Goal: Navigation & Orientation: Find specific page/section

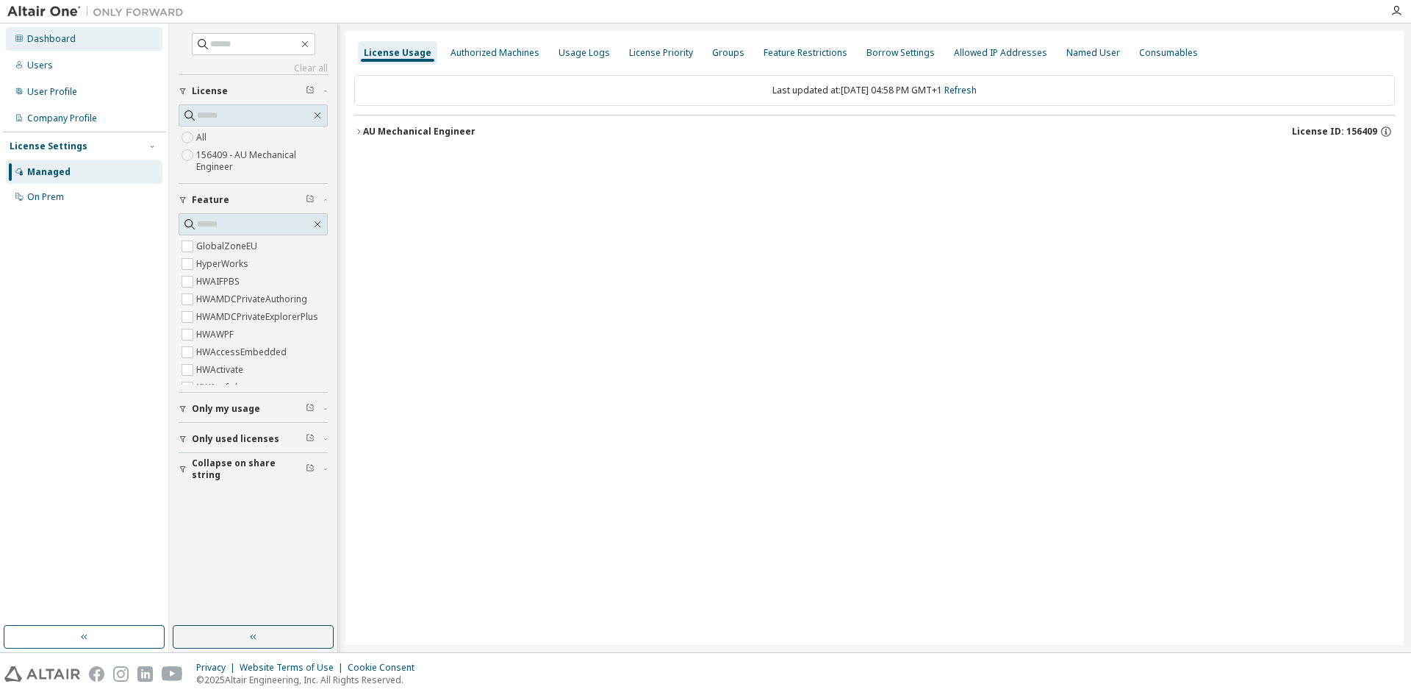
click at [56, 37] on div "Dashboard" at bounding box center [51, 39] width 49 height 12
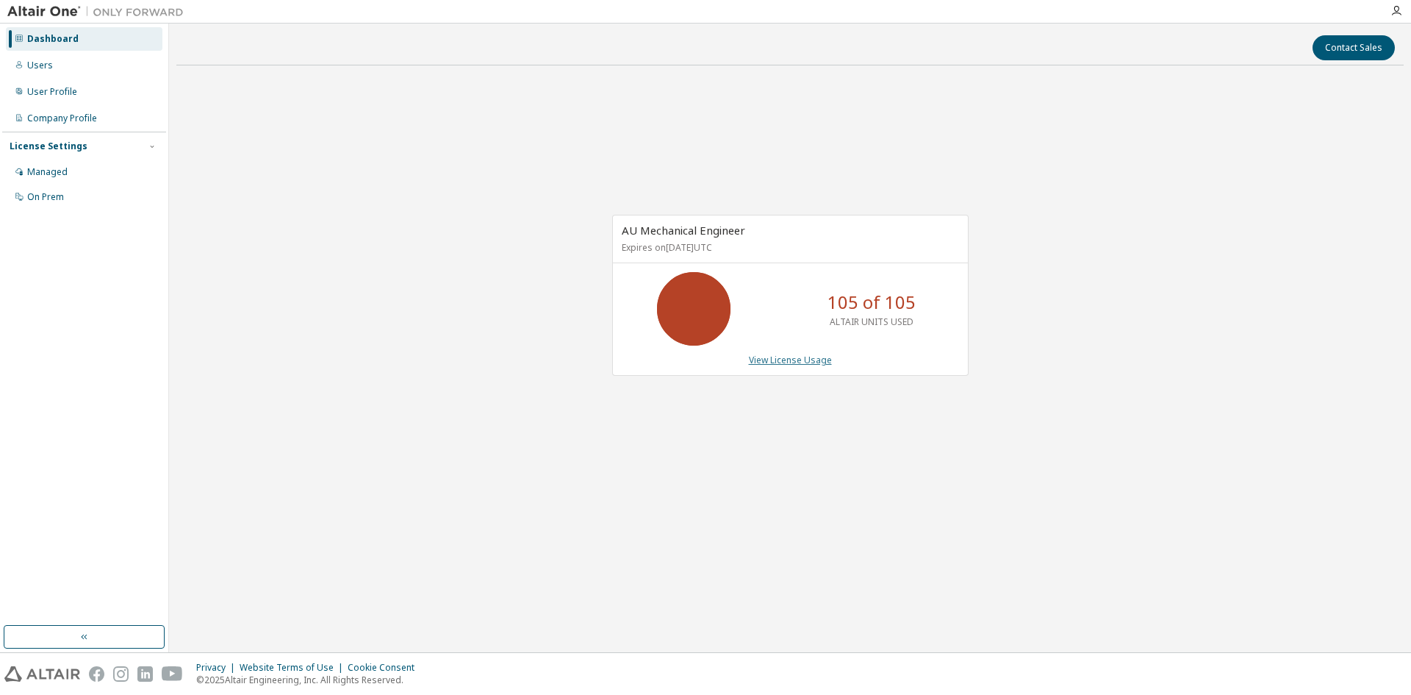
click at [793, 362] on link "View License Usage" at bounding box center [790, 359] width 83 height 12
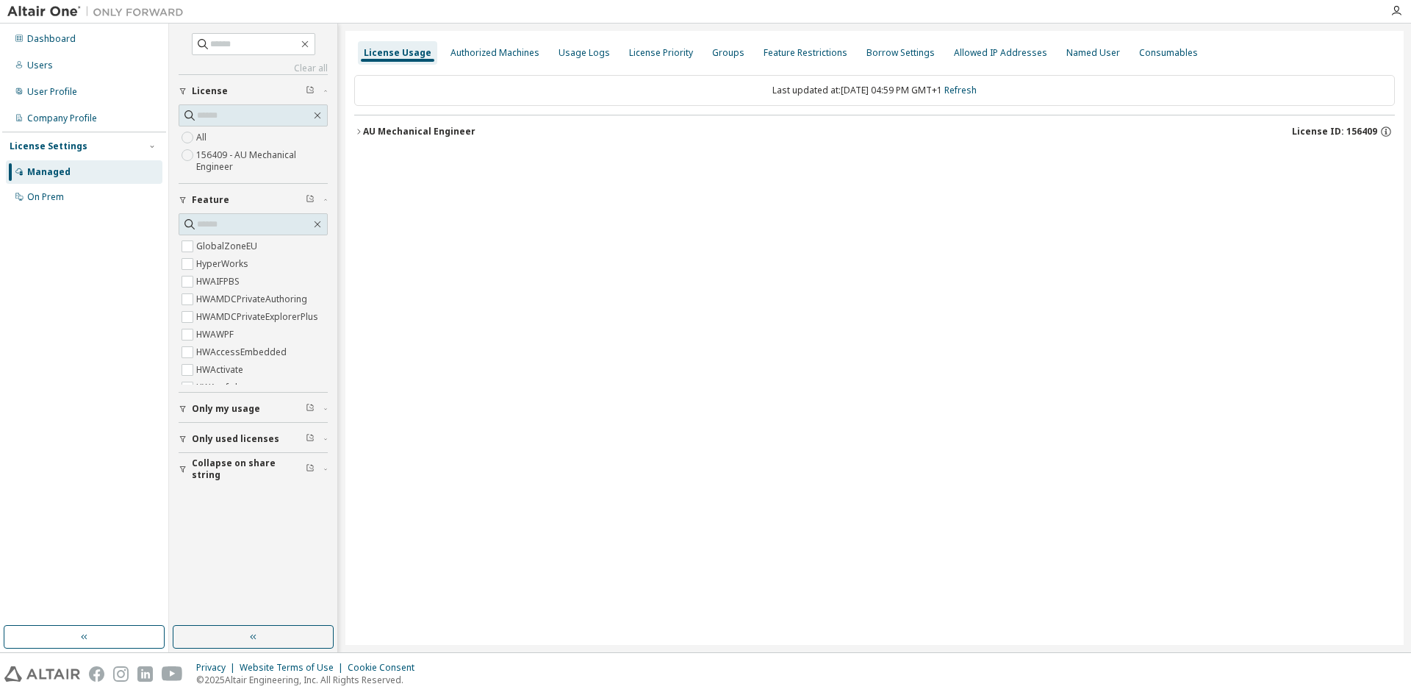
click at [356, 127] on icon "button" at bounding box center [358, 131] width 9 height 9
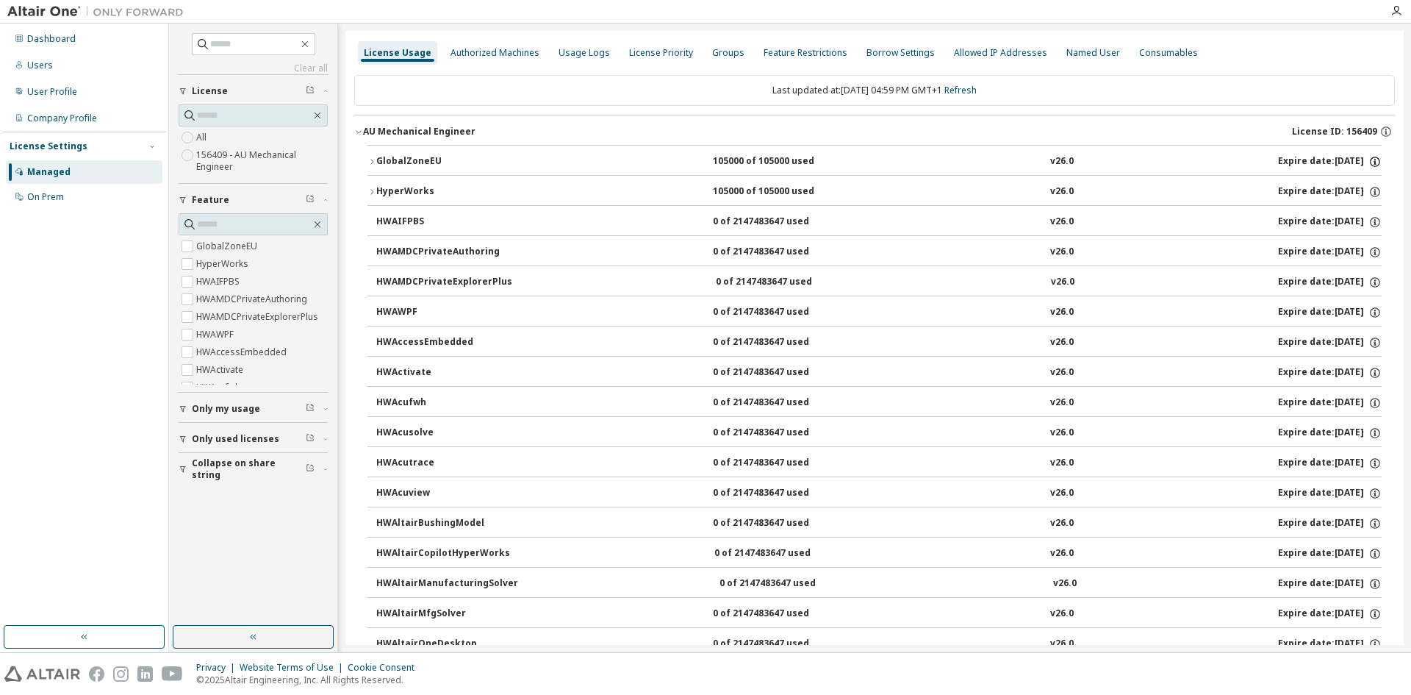
click at [1374, 163] on icon "button" at bounding box center [1375, 163] width 2 height 4
click at [63, 119] on div "Company Profile" at bounding box center [62, 118] width 70 height 12
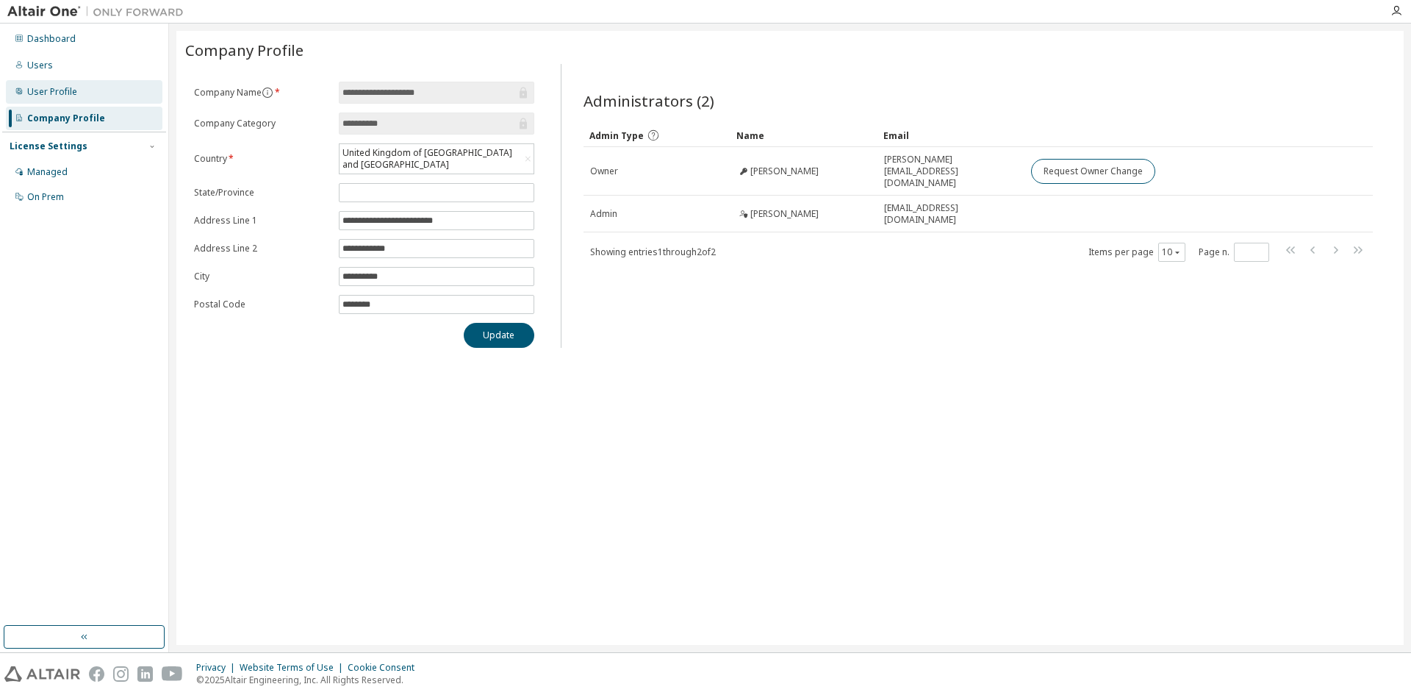
click at [60, 95] on div "User Profile" at bounding box center [52, 92] width 50 height 12
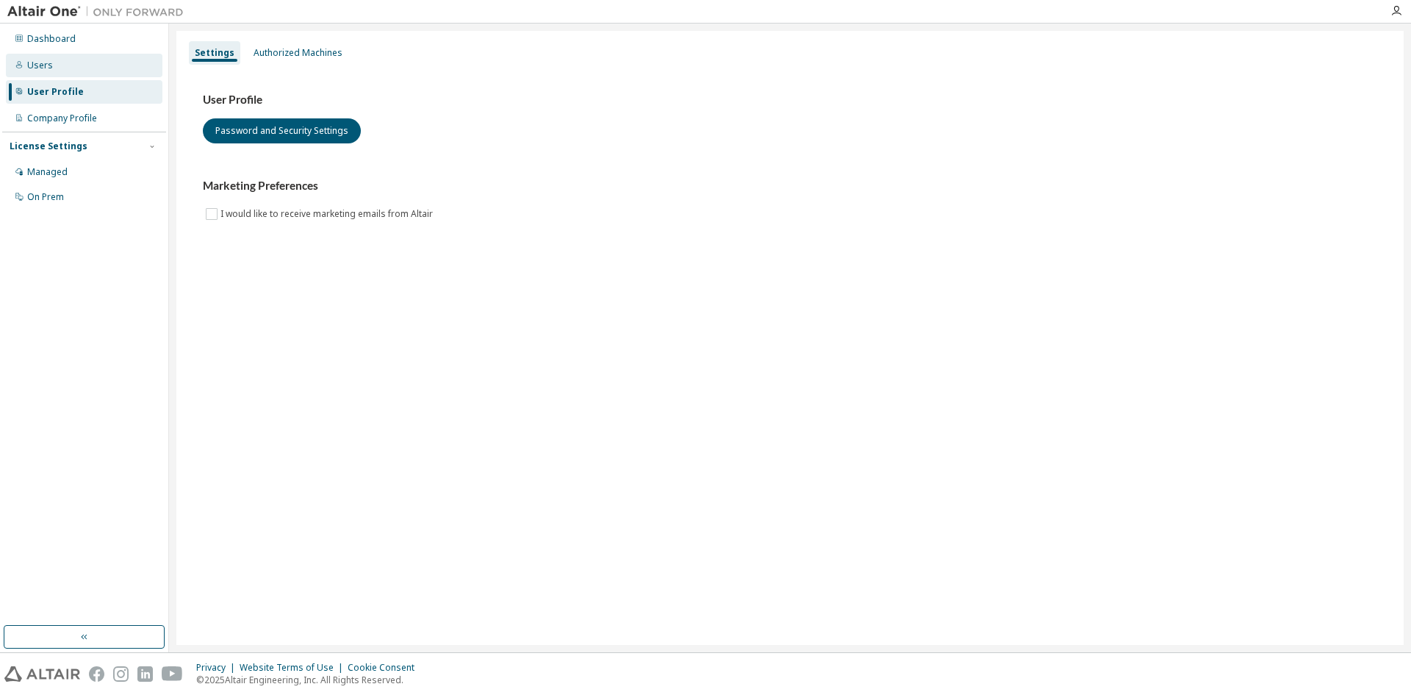
click at [46, 64] on div "Users" at bounding box center [40, 66] width 26 height 12
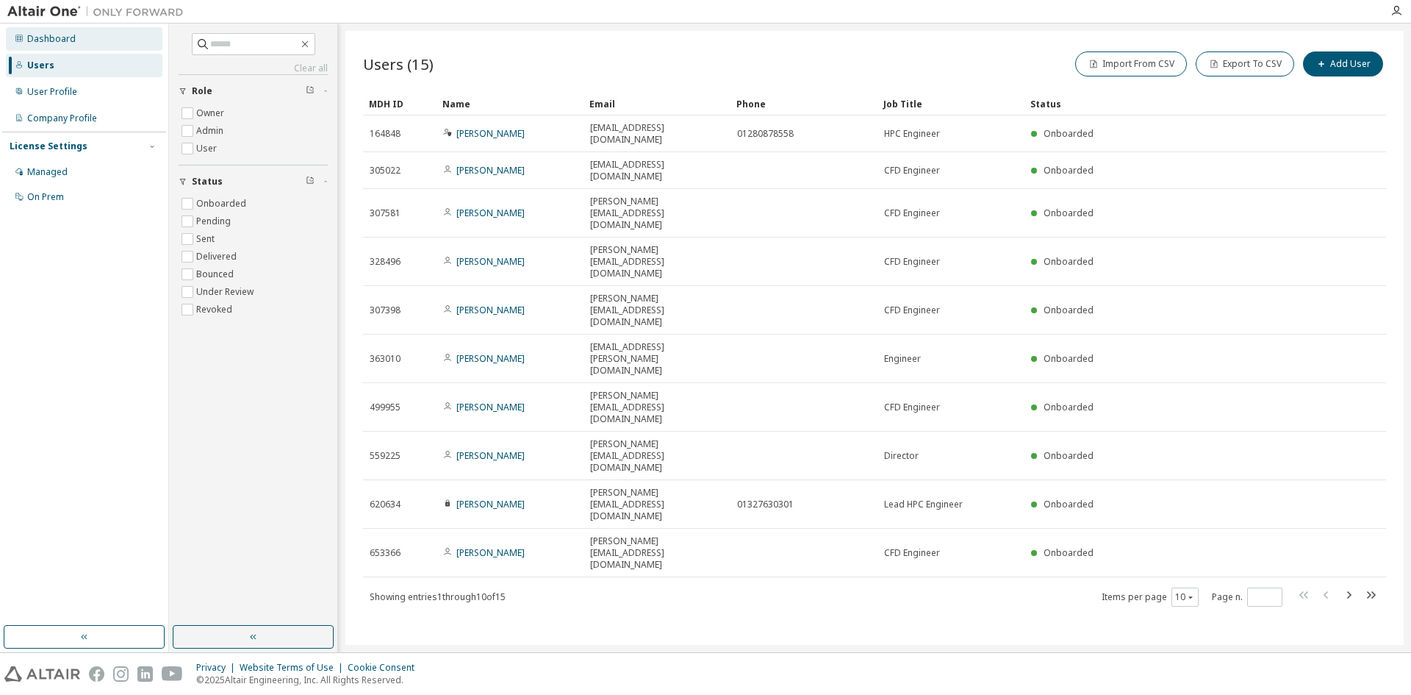
click at [53, 36] on div "Dashboard" at bounding box center [51, 39] width 49 height 12
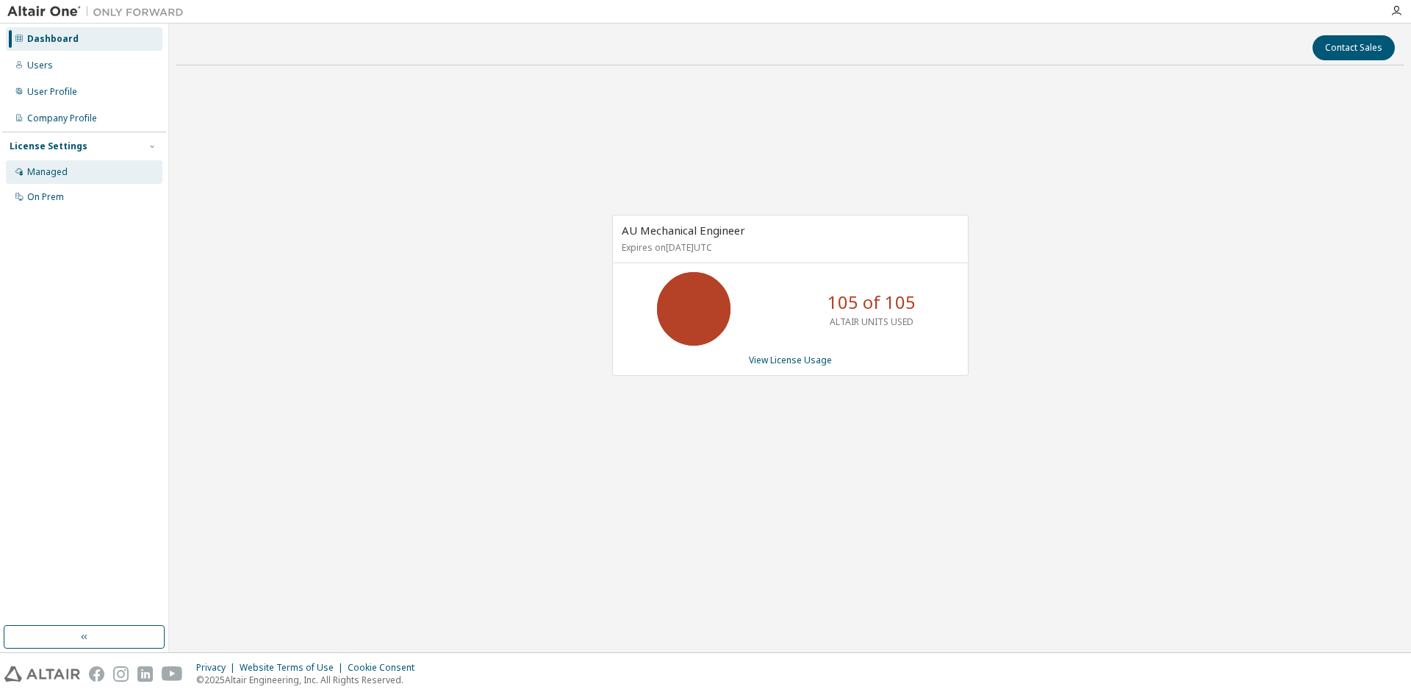
click at [59, 175] on div "Managed" at bounding box center [47, 172] width 40 height 12
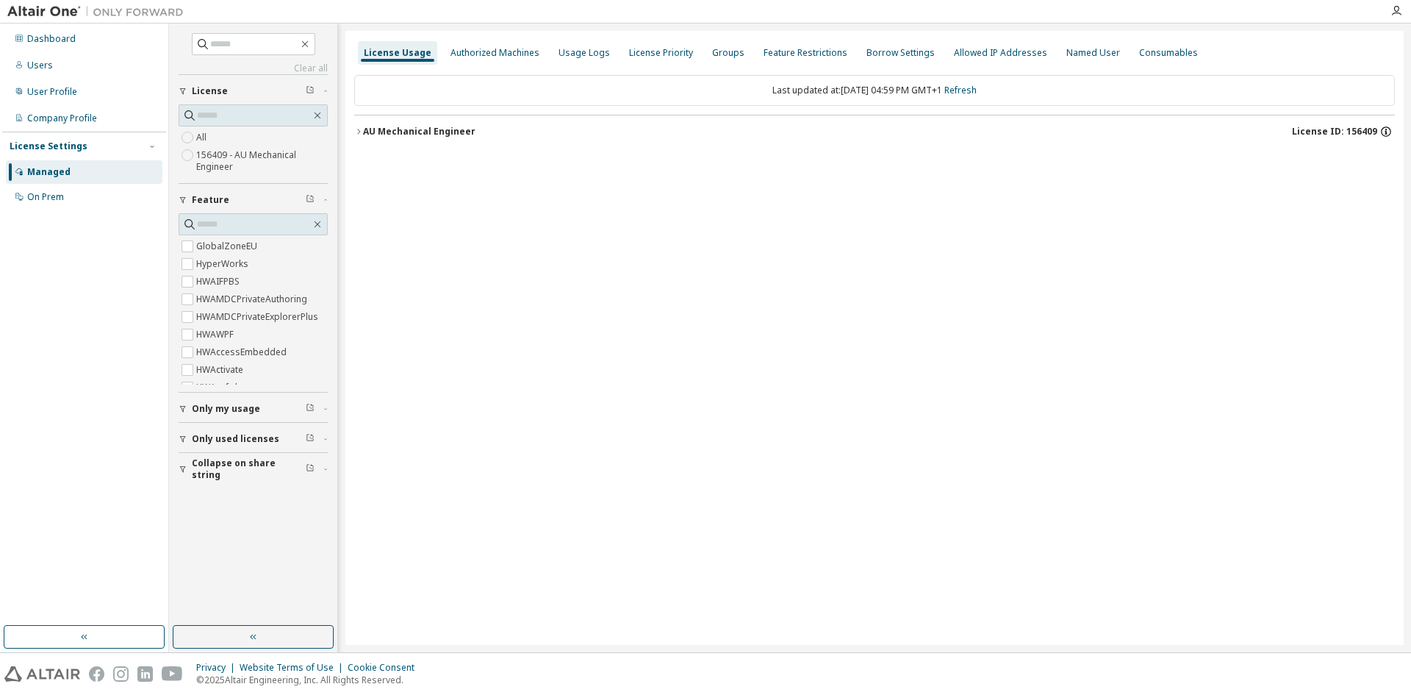
click at [1385, 131] on icon "button" at bounding box center [1385, 131] width 13 height 13
